Goal: Information Seeking & Learning: Learn about a topic

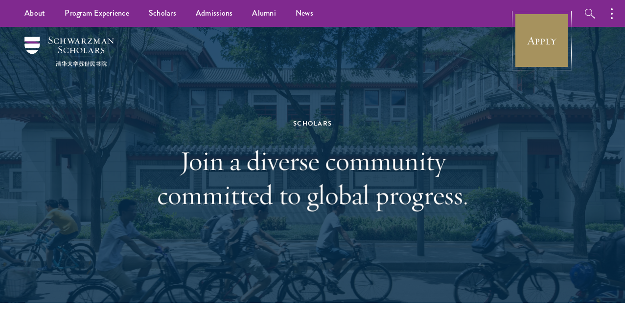
click at [525, 54] on link "Apply" at bounding box center [541, 40] width 55 height 55
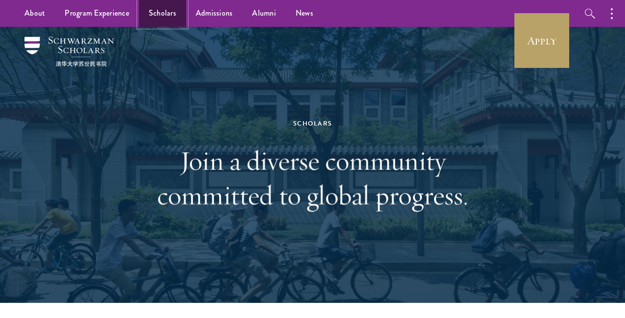
click at [159, 15] on link "Scholars" at bounding box center [162, 13] width 47 height 27
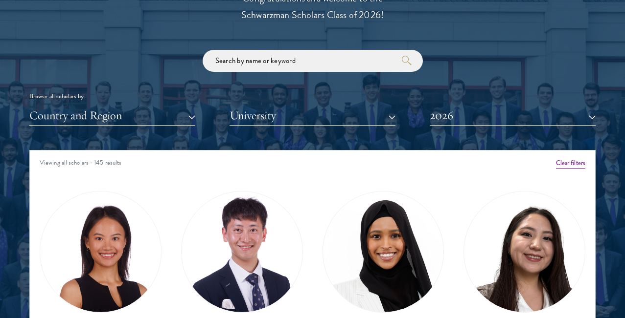
scroll to position [1188, 0]
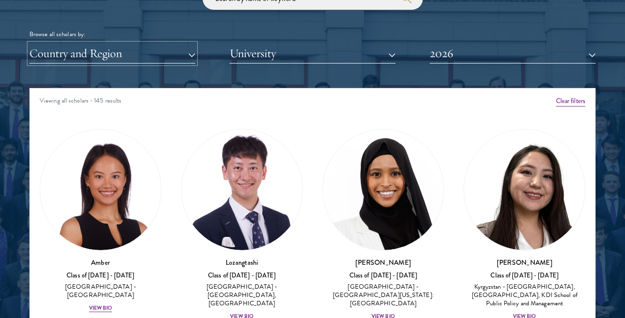
click at [80, 60] on button "Country and Region" at bounding box center [112, 54] width 166 height 20
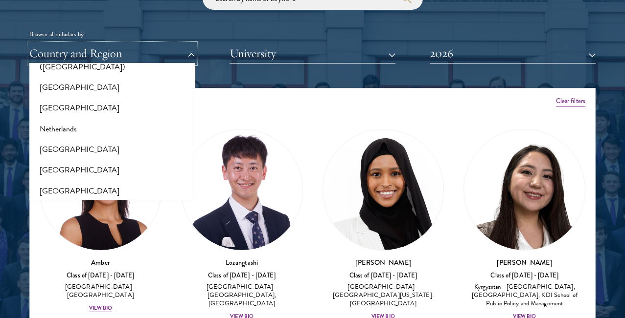
scroll to position [1294, 0]
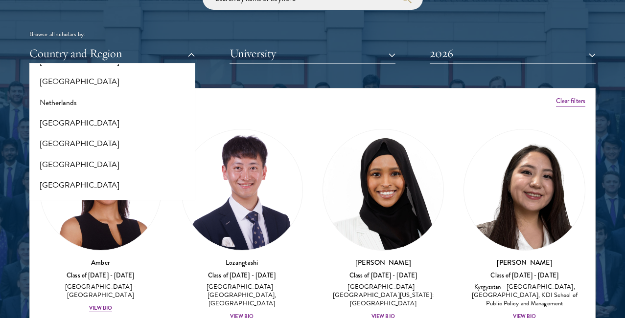
click at [281, 77] on div "Scholar Directory Congratulations and welcome to the Schwarzman Scholars Class …" at bounding box center [312, 137] width 566 height 487
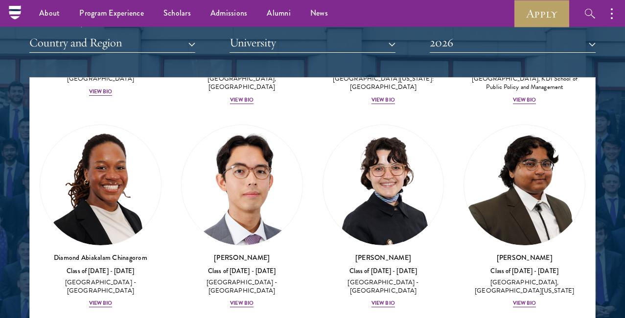
scroll to position [223, 0]
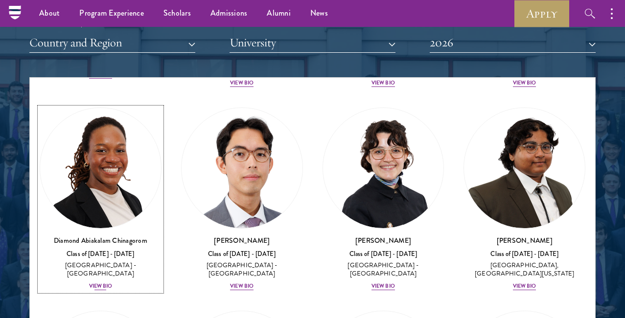
click at [101, 283] on div "View Bio" at bounding box center [100, 287] width 23 height 8
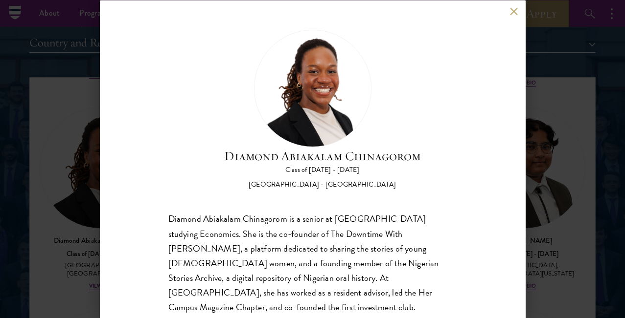
scroll to position [55, 0]
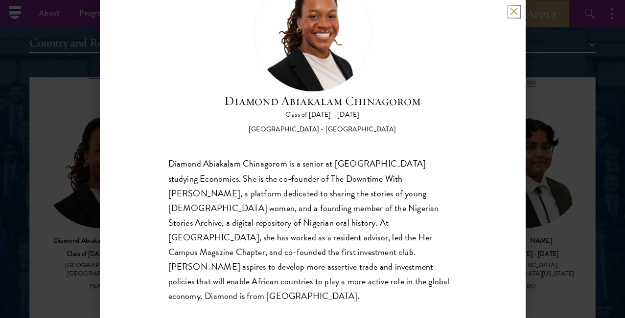
click at [516, 14] on button at bounding box center [514, 11] width 8 height 8
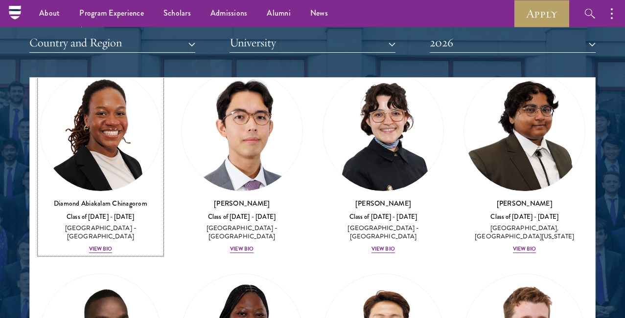
scroll to position [265, 0]
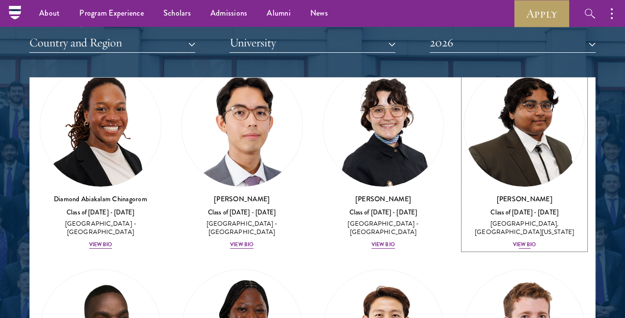
click at [543, 158] on img at bounding box center [524, 127] width 121 height 121
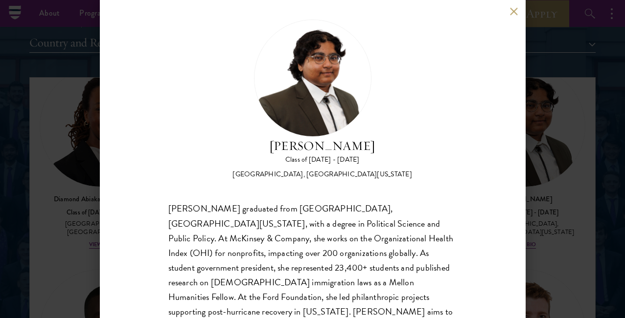
scroll to position [32, 0]
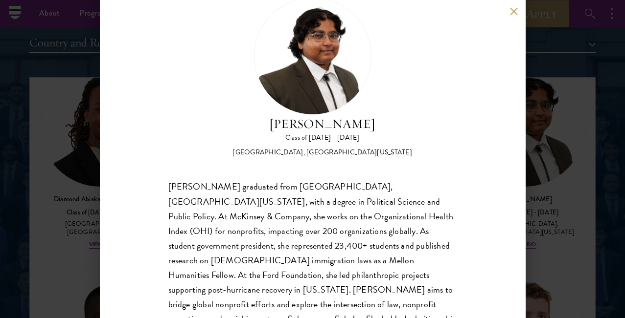
click at [518, 70] on div "[PERSON_NAME] Class of [DATE] - [DATE] [GEOGRAPHIC_DATA] - [GEOGRAPHIC_DATA], […" at bounding box center [313, 159] width 426 height 318
click at [518, 7] on div "[PERSON_NAME] Class of [DATE] - [DATE] [GEOGRAPHIC_DATA] - [GEOGRAPHIC_DATA], […" at bounding box center [313, 159] width 426 height 318
click at [518, 9] on div "[PERSON_NAME] Class of [DATE] - [DATE] [GEOGRAPHIC_DATA] - [GEOGRAPHIC_DATA], […" at bounding box center [313, 159] width 426 height 318
click at [516, 9] on button at bounding box center [514, 11] width 8 height 8
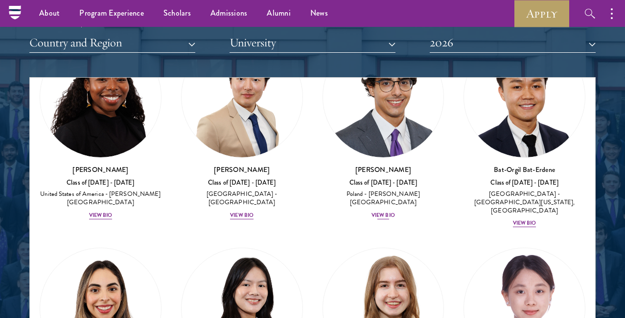
scroll to position [913, 0]
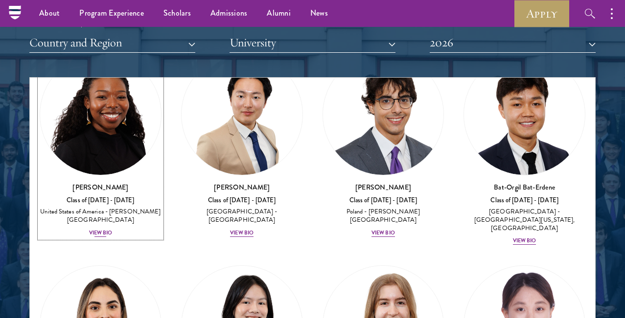
click at [101, 229] on div "View Bio" at bounding box center [100, 233] width 23 height 8
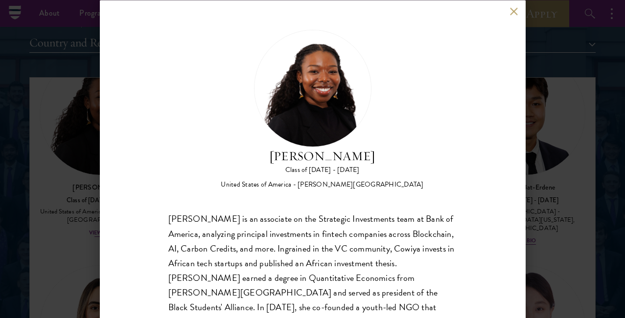
scroll to position [33, 0]
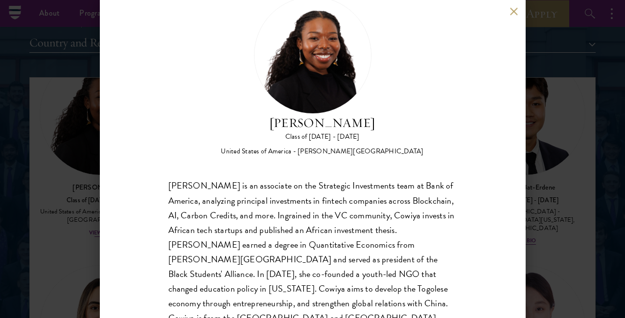
click at [101, 209] on div "[PERSON_NAME] Class of [DATE] - [DATE] [GEOGRAPHIC_DATA] - [PERSON_NAME][GEOGRA…" at bounding box center [313, 159] width 426 height 318
click at [514, 9] on button at bounding box center [514, 11] width 8 height 8
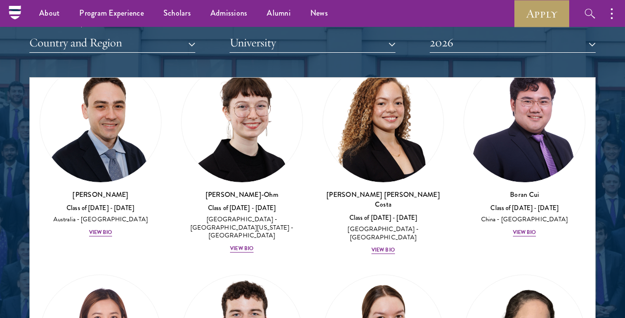
scroll to position [1546, 0]
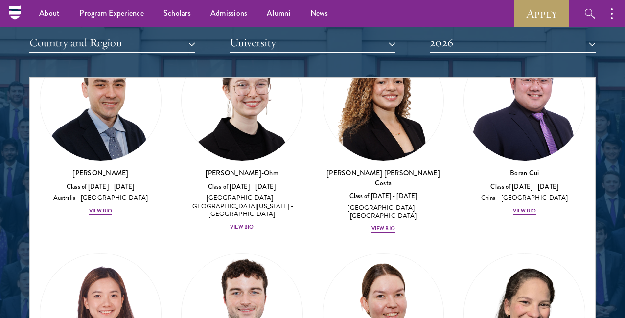
click at [251, 224] on div "View Bio" at bounding box center [241, 228] width 23 height 8
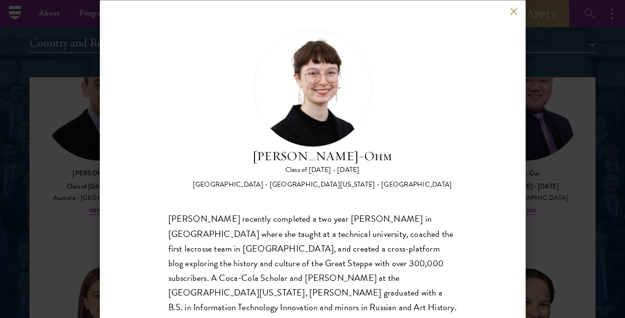
click at [483, 87] on div "[PERSON_NAME]-Ohm Class of [DATE] - [DATE] [GEOGRAPHIC_DATA] - [GEOGRAPHIC_DATA…" at bounding box center [313, 159] width 426 height 318
click at [513, 12] on button at bounding box center [514, 11] width 8 height 8
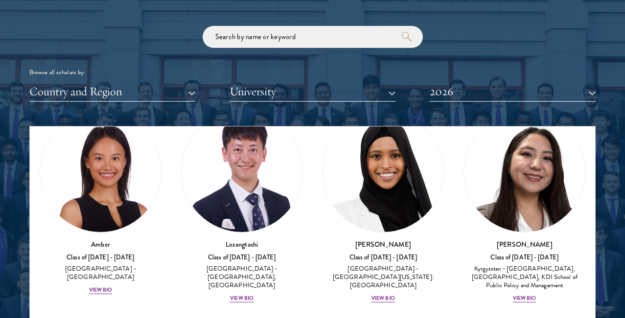
scroll to position [69, 0]
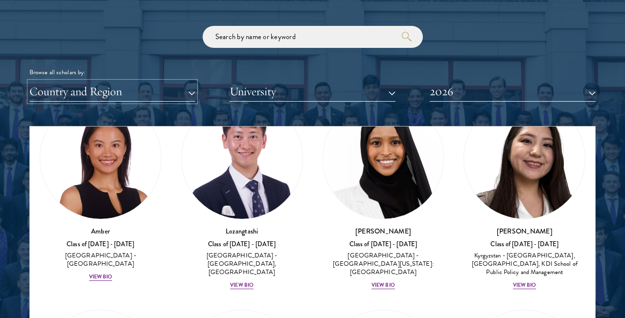
click at [98, 94] on button "Country and Region" at bounding box center [112, 92] width 166 height 20
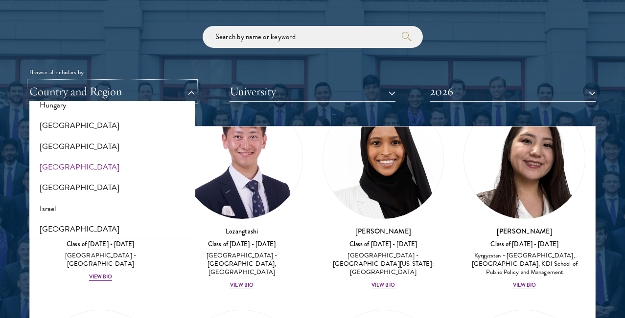
scroll to position [760, 0]
click at [54, 131] on button "[GEOGRAPHIC_DATA]" at bounding box center [112, 126] width 160 height 21
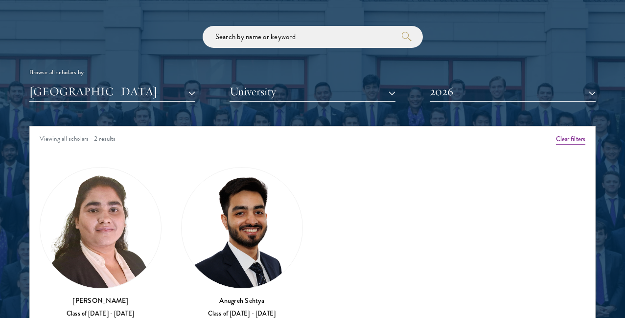
scroll to position [1229, 0]
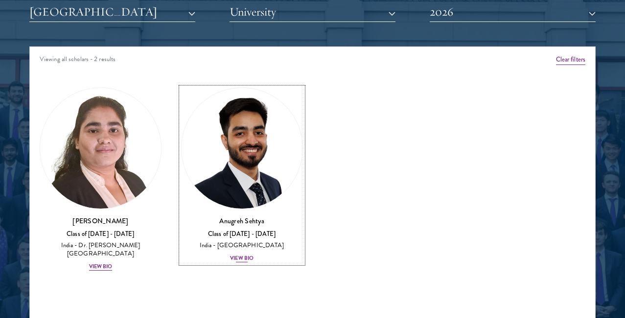
click at [247, 256] on div "View Bio" at bounding box center [241, 259] width 23 height 8
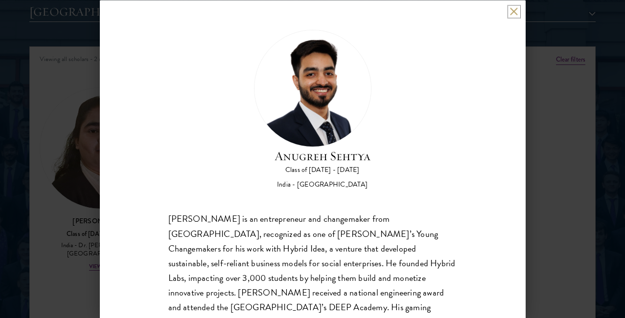
scroll to position [55, 0]
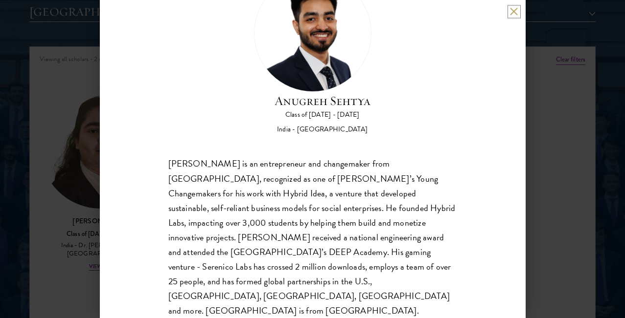
click at [513, 8] on button at bounding box center [514, 11] width 8 height 8
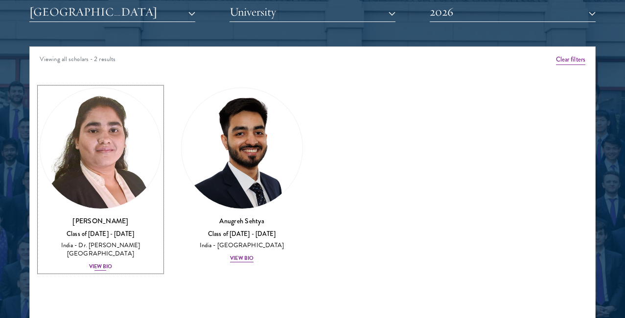
click at [104, 254] on div "India - Dr. [PERSON_NAME][GEOGRAPHIC_DATA]" at bounding box center [101, 250] width 122 height 17
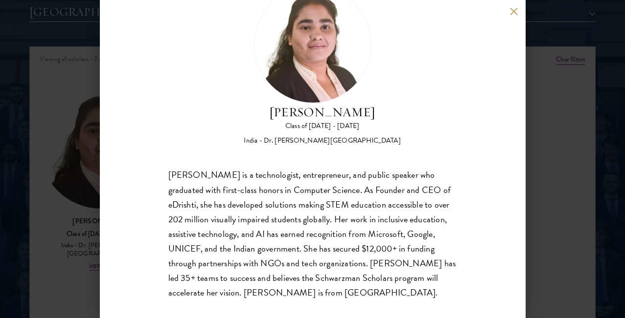
scroll to position [45, 0]
click at [511, 11] on button at bounding box center [514, 11] width 8 height 8
